Goal: Information Seeking & Learning: Find specific page/section

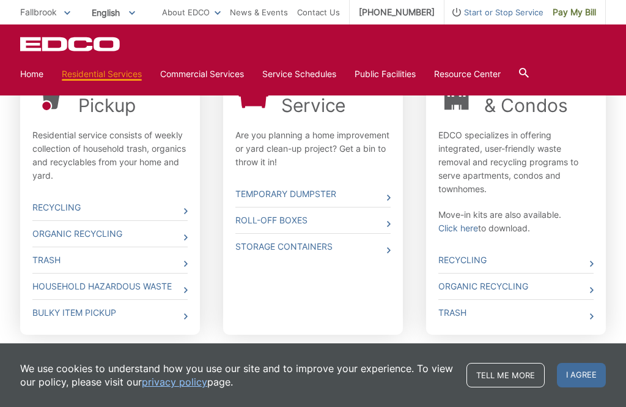
scroll to position [440, 0]
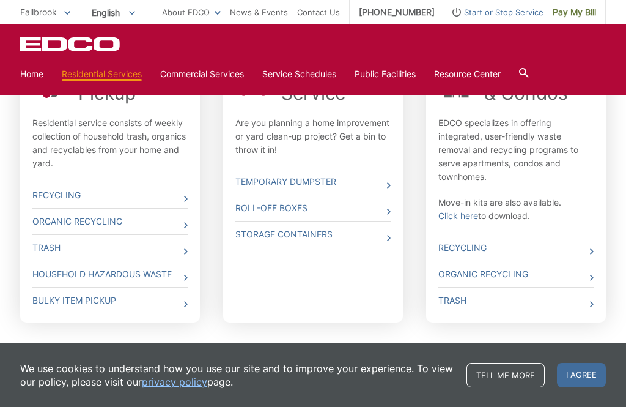
click at [529, 65] on div at bounding box center [524, 73] width 10 height 23
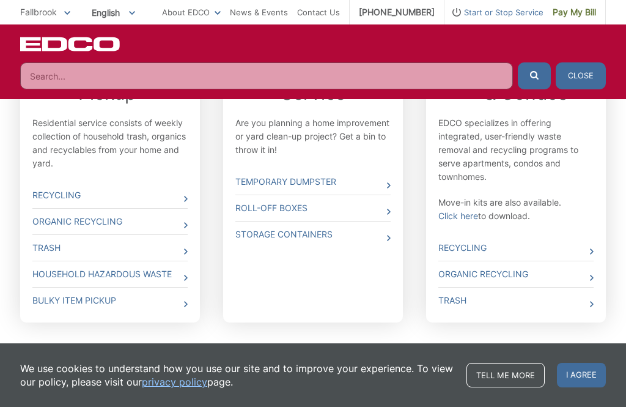
click at [225, 88] on input "Search" at bounding box center [266, 75] width 493 height 27
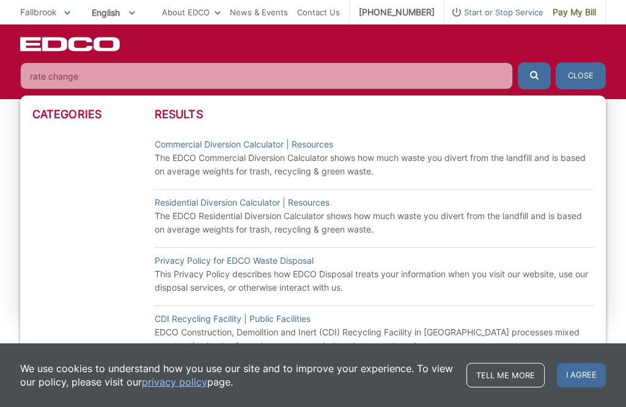
type input "rate change"
click at [535, 76] on button "submit" at bounding box center [534, 75] width 33 height 27
click at [531, 72] on icon "submit" at bounding box center [534, 75] width 9 height 9
click at [479, 73] on input "rate change" at bounding box center [266, 75] width 493 height 27
click at [535, 76] on icon "submit" at bounding box center [534, 75] width 9 height 9
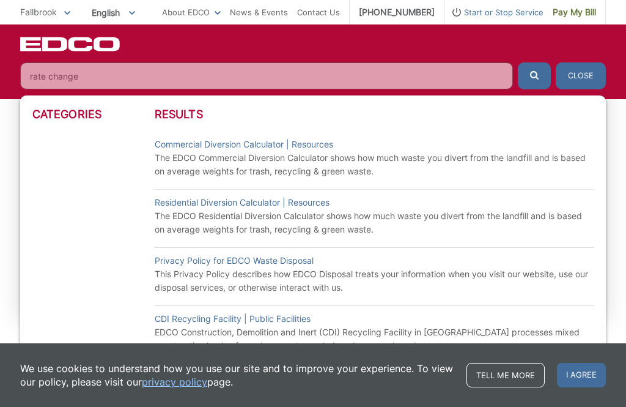
click at [542, 72] on button "submit" at bounding box center [534, 75] width 33 height 27
click at [538, 75] on icon "submit" at bounding box center [534, 75] width 9 height 9
click at [528, 78] on button "submit" at bounding box center [534, 75] width 33 height 27
click at [525, 81] on button "submit" at bounding box center [534, 75] width 33 height 27
click at [525, 75] on button "submit" at bounding box center [534, 75] width 33 height 27
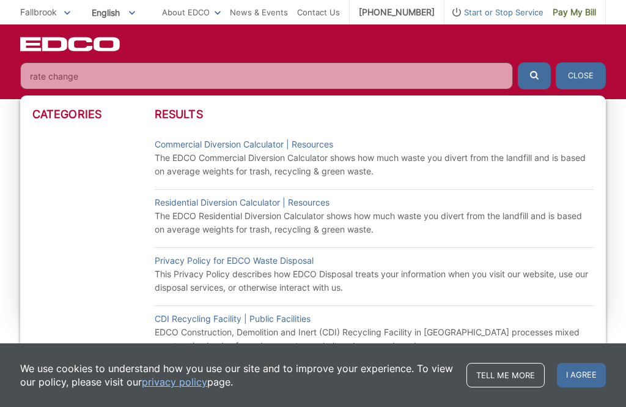
click at [525, 75] on button "submit" at bounding box center [534, 75] width 33 height 27
click at [523, 77] on button "submit" at bounding box center [534, 75] width 33 height 27
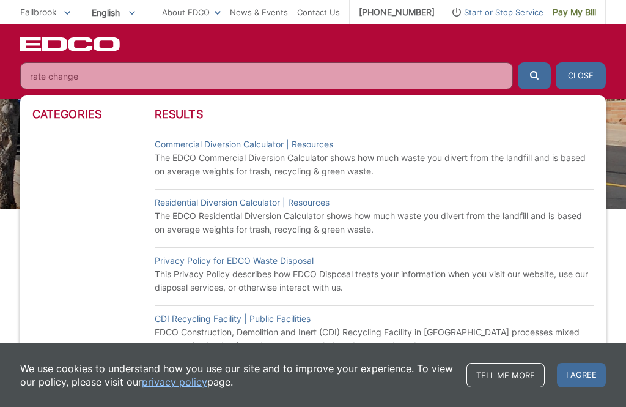
scroll to position [0, 0]
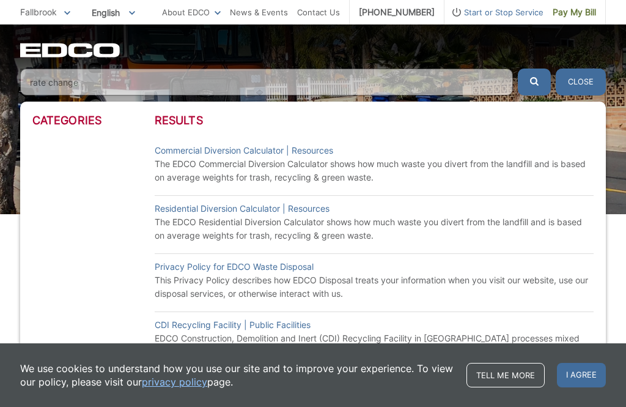
click at [593, 76] on button "Close" at bounding box center [581, 81] width 50 height 27
